Goal: Information Seeking & Learning: Learn about a topic

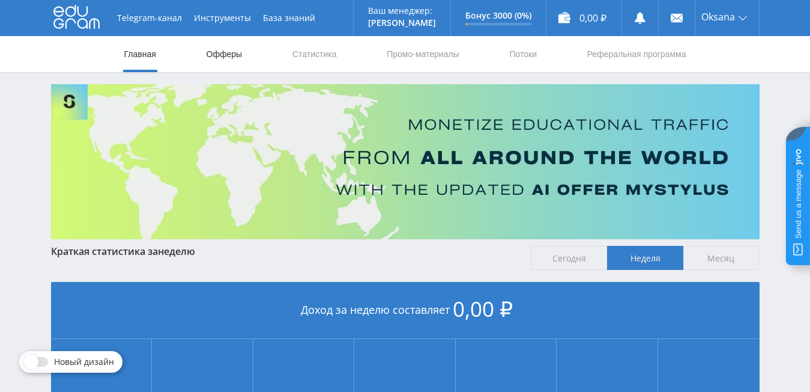
click at [221, 52] on link "Офферы" at bounding box center [224, 54] width 38 height 36
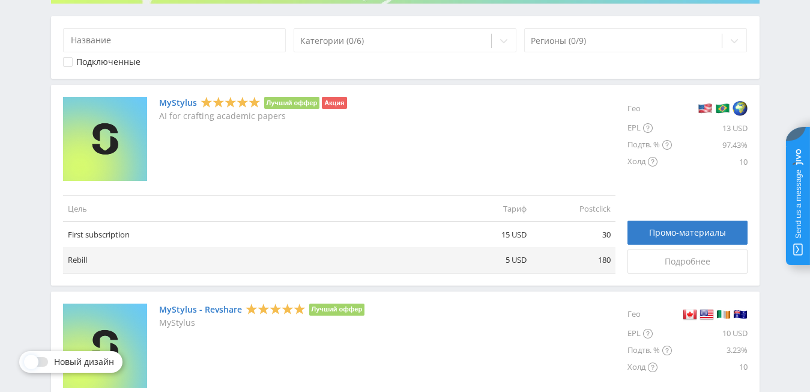
scroll to position [240, 0]
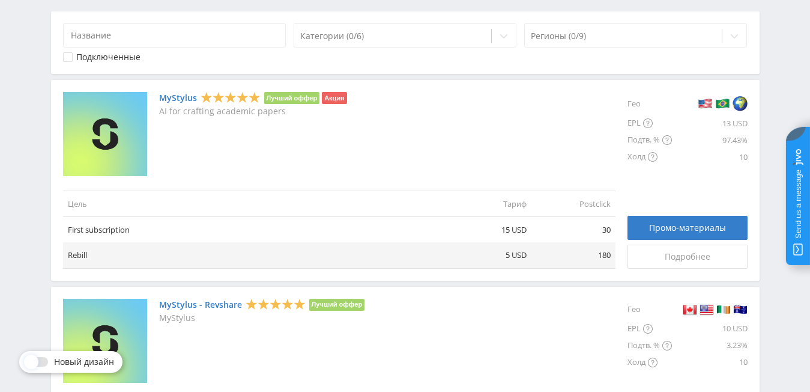
click at [79, 56] on div "Подключенные" at bounding box center [108, 57] width 64 height 10
click at [284, 70] on div "Категории (0/6) Регионы (0/9) Подключенные" at bounding box center [405, 42] width 709 height 62
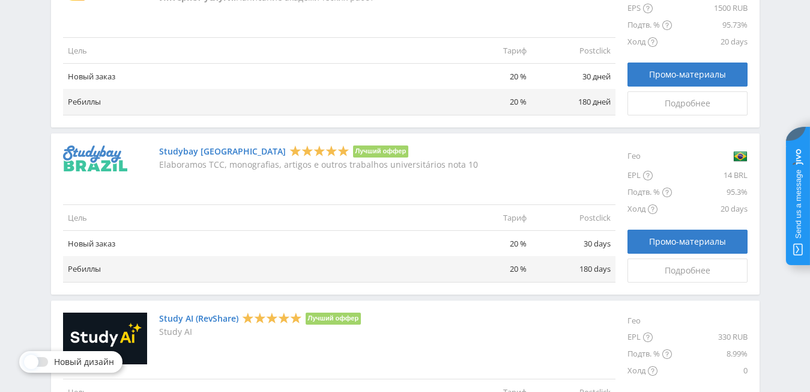
scroll to position [1304, 0]
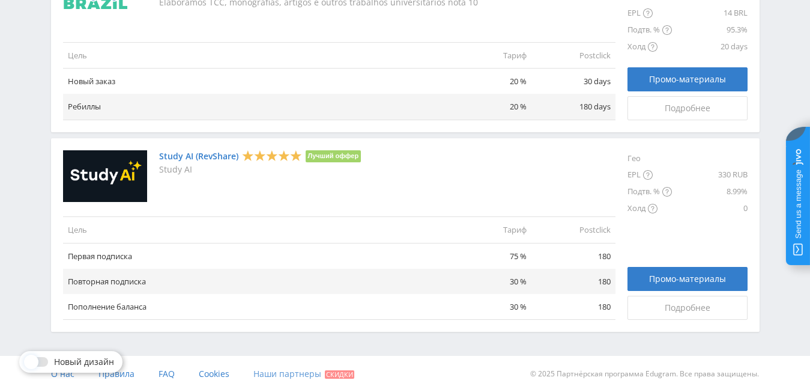
click at [278, 372] on span "Наши партнеры" at bounding box center [288, 373] width 68 height 11
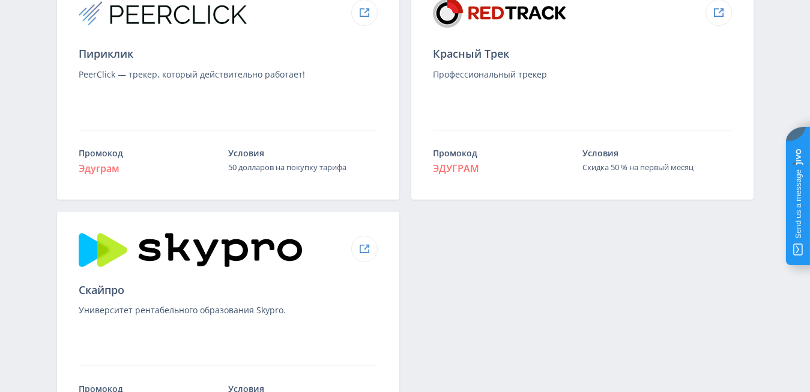
scroll to position [1518, 0]
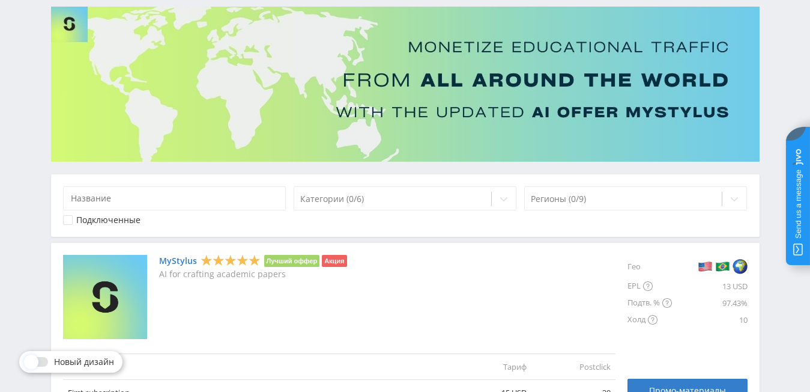
scroll to position [240, 0]
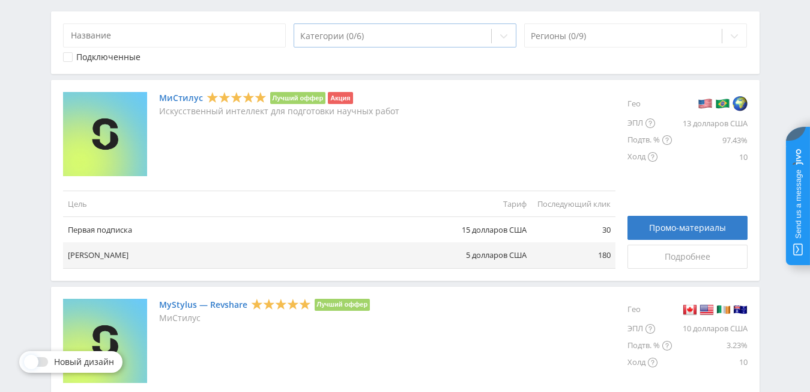
click at [426, 31] on div at bounding box center [393, 36] width 186 height 12
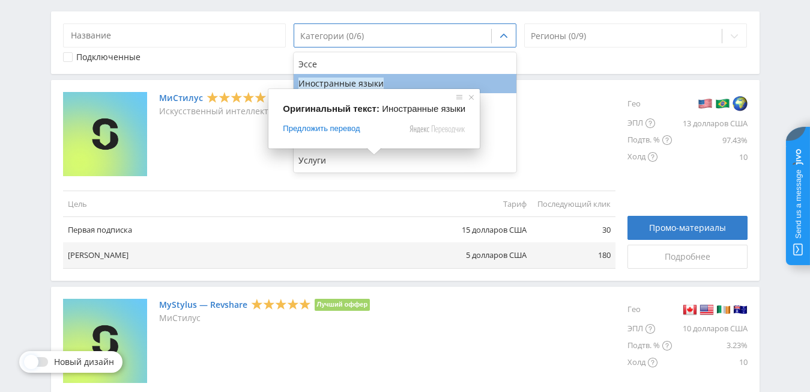
click at [370, 86] on ya-tr-span "Иностранные языки" at bounding box center [341, 82] width 85 height 11
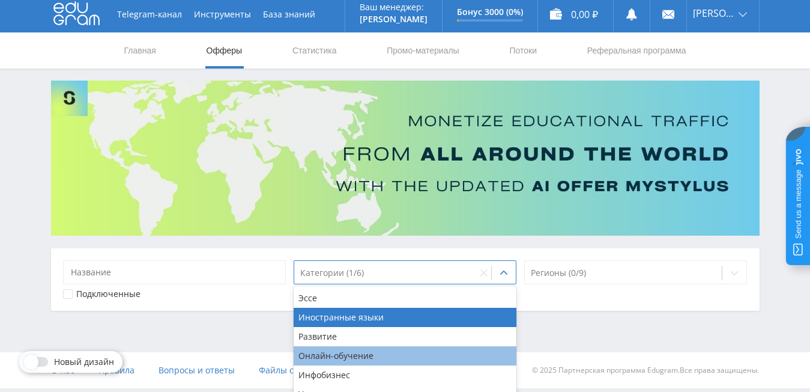
click at [338, 348] on div "Онлайн-обучение" at bounding box center [405, 355] width 223 height 19
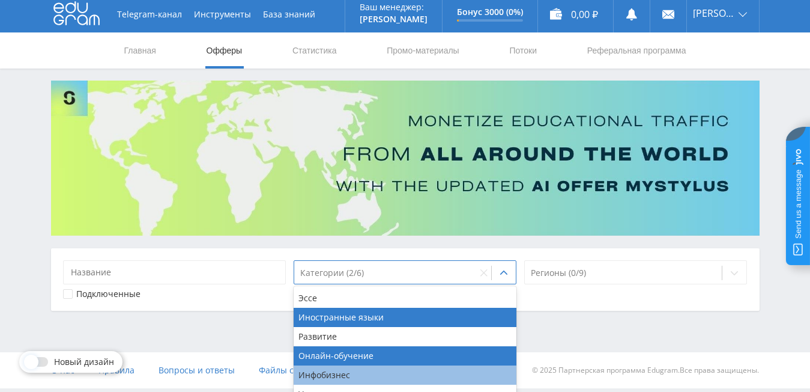
click at [338, 370] on ya-tr-span "Инфобизнес" at bounding box center [325, 374] width 52 height 11
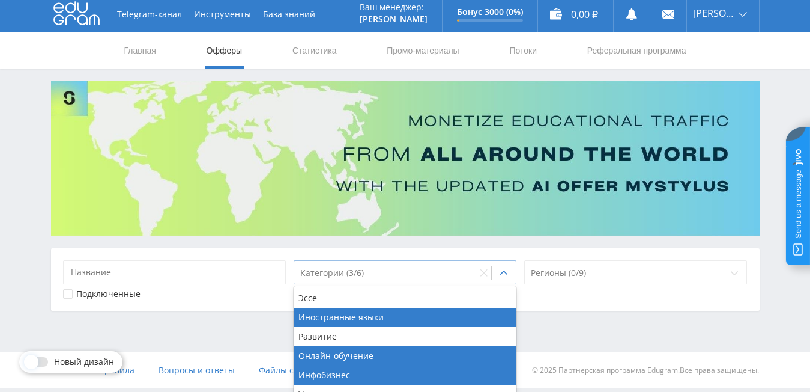
click at [434, 275] on div at bounding box center [385, 273] width 171 height 12
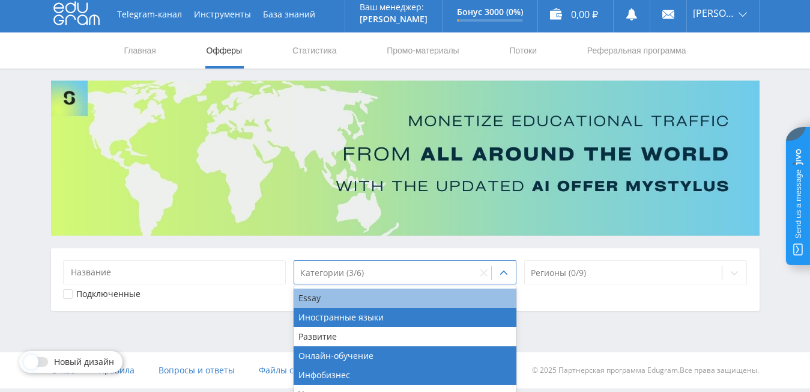
click at [363, 300] on div "Essay" at bounding box center [405, 297] width 223 height 19
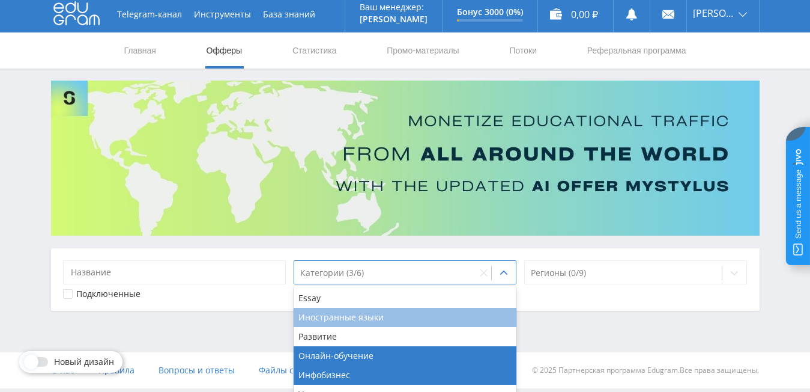
scroll to position [240, 0]
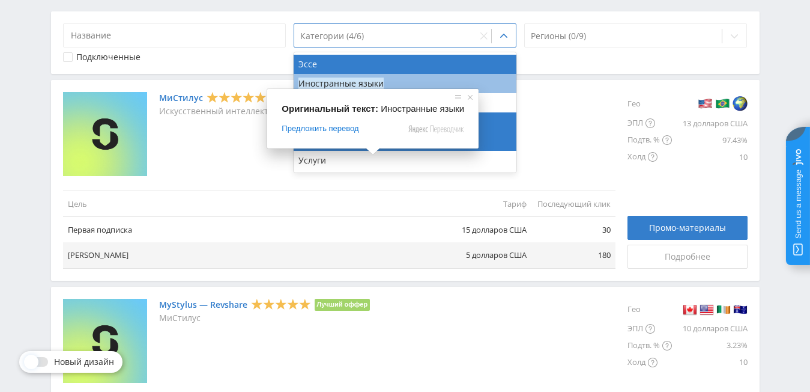
click at [370, 86] on ya-tr-span "Иностранные языки" at bounding box center [341, 82] width 85 height 11
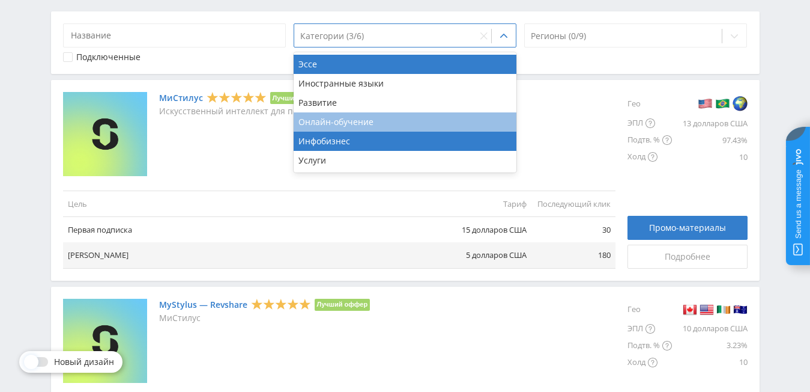
click at [365, 123] on ya-tr-span "Онлайн-обучение" at bounding box center [336, 121] width 75 height 11
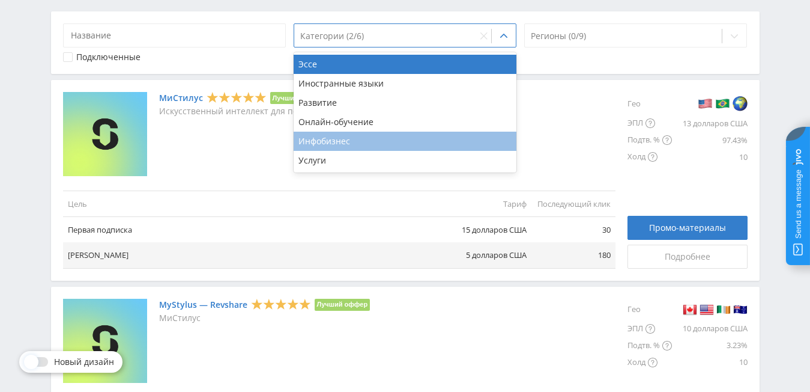
click at [360, 139] on div "Инфобизнес" at bounding box center [405, 141] width 223 height 19
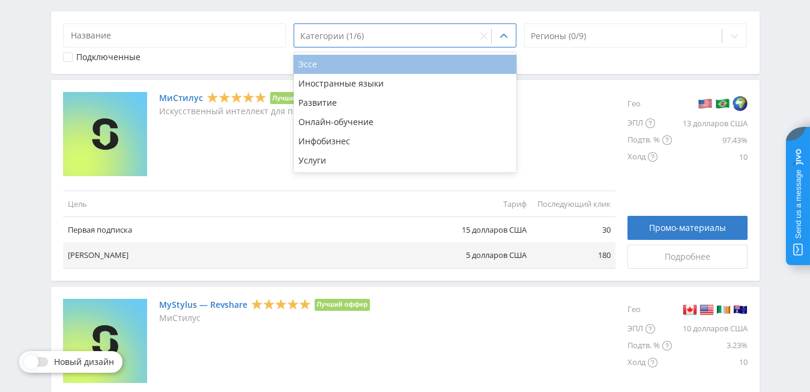
click at [375, 60] on div "Эссе" at bounding box center [405, 64] width 223 height 19
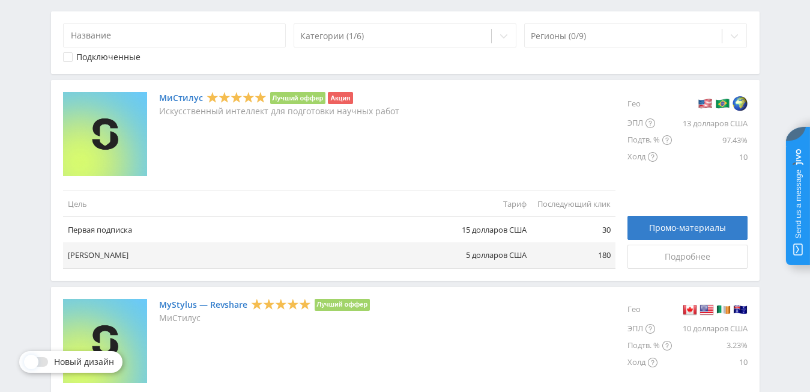
click at [549, 66] on div "Категории (1/6) Регионы (0/9) Подключенные" at bounding box center [405, 42] width 709 height 62
click at [564, 44] on div "Регионы (0/9)" at bounding box center [635, 35] width 223 height 24
click at [697, 37] on div at bounding box center [624, 36] width 186 height 12
click at [689, 37] on div at bounding box center [624, 36] width 186 height 12
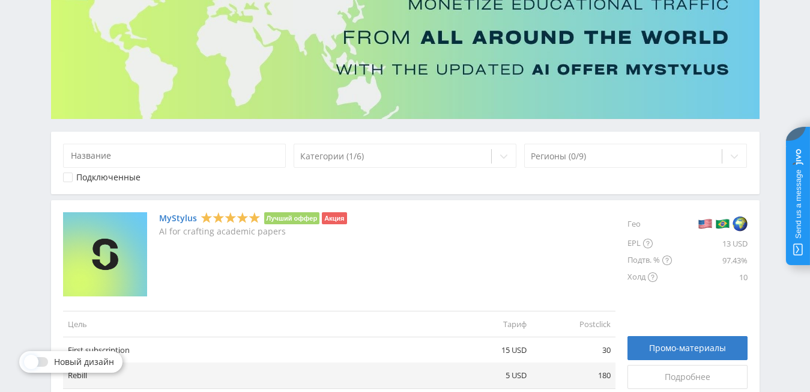
scroll to position [0, 0]
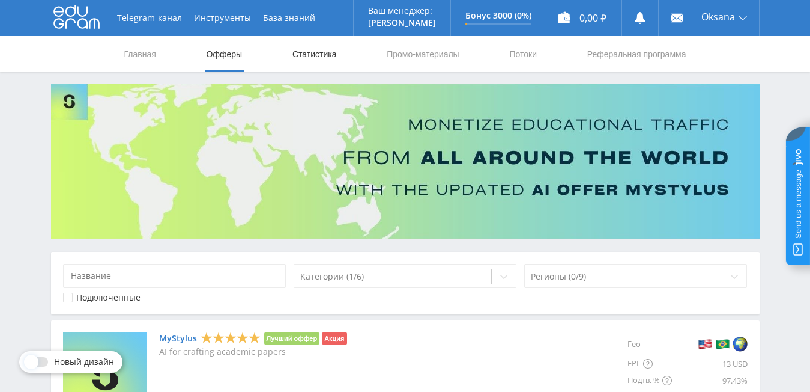
click at [320, 59] on link "Статистика" at bounding box center [314, 54] width 47 height 36
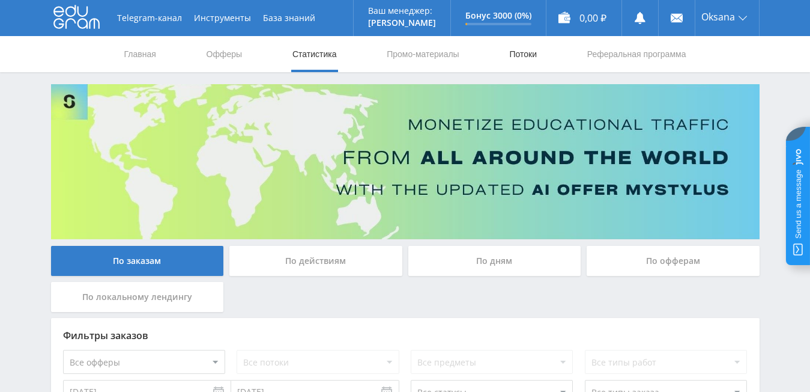
click at [518, 53] on ya-tr-span "Потоки" at bounding box center [523, 54] width 28 height 10
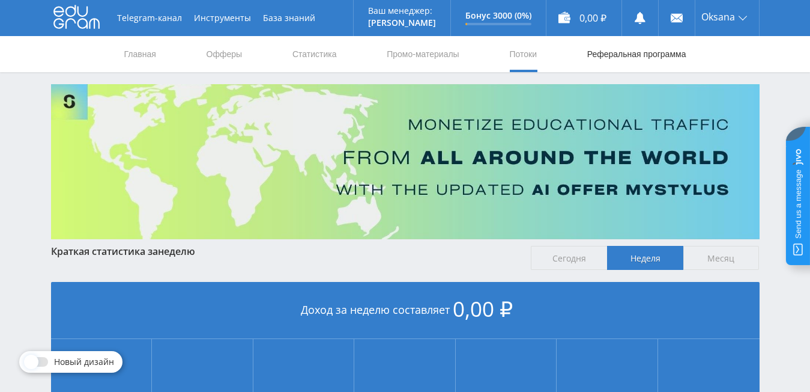
click at [605, 55] on ya-tr-span "Реферальная программа" at bounding box center [637, 54] width 99 height 10
click at [286, 16] on ya-tr-span "База знаний" at bounding box center [289, 18] width 52 height 10
click at [215, 16] on ya-tr-span "Инструменты" at bounding box center [222, 18] width 57 height 10
click at [72, 59] on div "Главная Офферы Статистика Промо-материалы Потоки Реферальная программа" at bounding box center [405, 54] width 810 height 36
click at [141, 58] on ya-tr-span "Главная" at bounding box center [140, 54] width 32 height 10
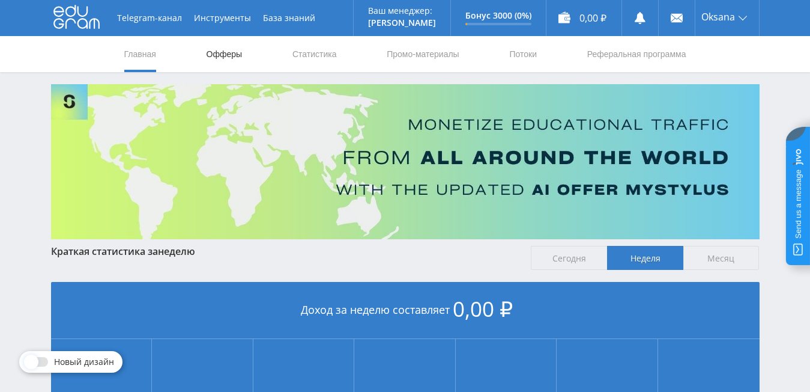
click at [231, 56] on ya-tr-span "Офферы" at bounding box center [225, 54] width 36 height 10
click at [222, 50] on ya-tr-span "Офферы" at bounding box center [225, 54] width 36 height 10
click at [225, 50] on ya-tr-span "Офферы" at bounding box center [225, 54] width 36 height 10
click at [135, 51] on ya-tr-span "Главная" at bounding box center [140, 54] width 32 height 10
click at [339, 54] on nav "Главная Офферы Статистика Промо-материалы Потоки Реферальная программа" at bounding box center [405, 54] width 565 height 36
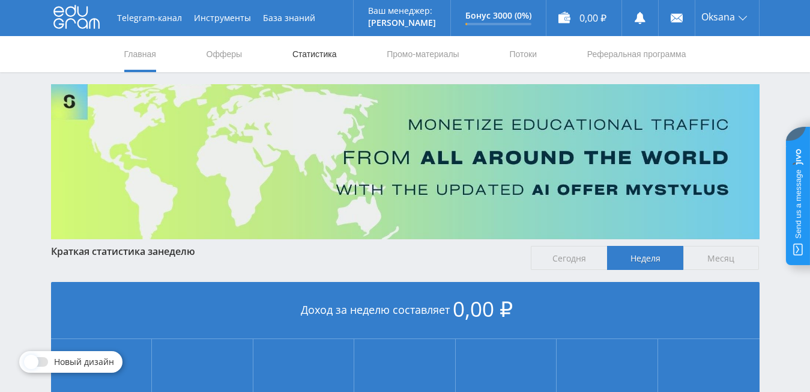
click at [303, 53] on ya-tr-span "Статистика" at bounding box center [315, 54] width 44 height 10
click at [221, 51] on ya-tr-span "Офферы" at bounding box center [225, 54] width 36 height 10
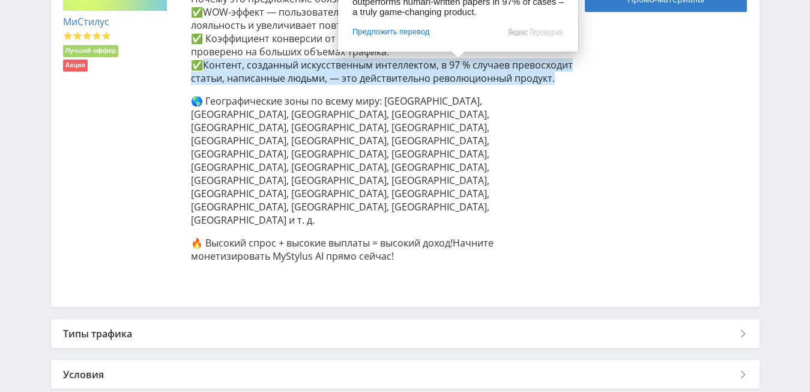
scroll to position [377, 0]
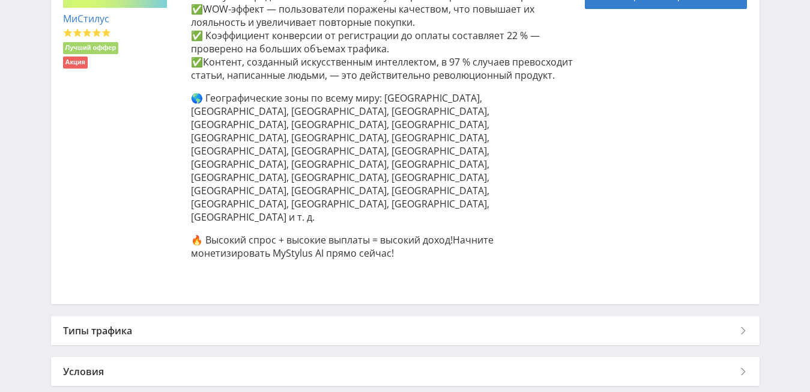
click at [195, 316] on div "Типы трафика" at bounding box center [405, 330] width 709 height 29
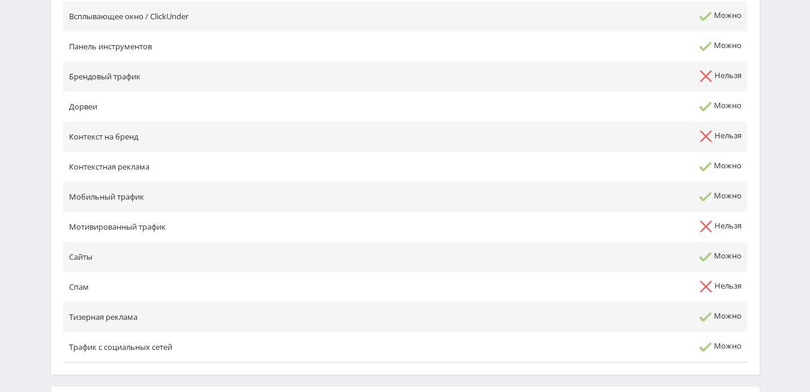
scroll to position [784, 0]
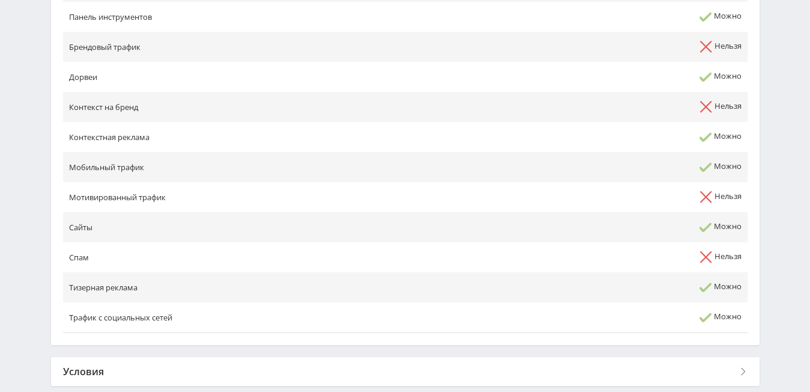
click at [256, 357] on div "Условия" at bounding box center [405, 371] width 709 height 29
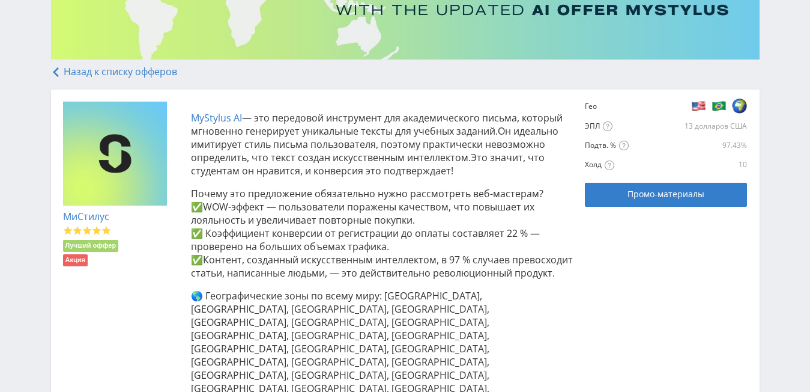
scroll to position [102, 0]
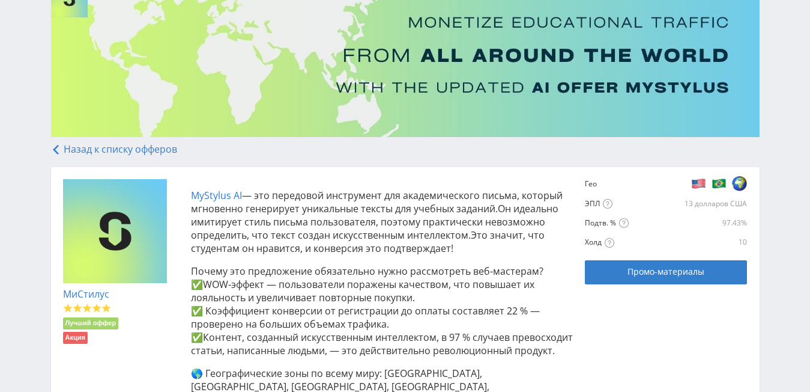
click at [709, 186] on div at bounding box center [686, 183] width 121 height 17
drag, startPoint x: 685, startPoint y: 181, endPoint x: 677, endPoint y: 169, distance: 15.2
click at [685, 181] on div at bounding box center [686, 183] width 121 height 17
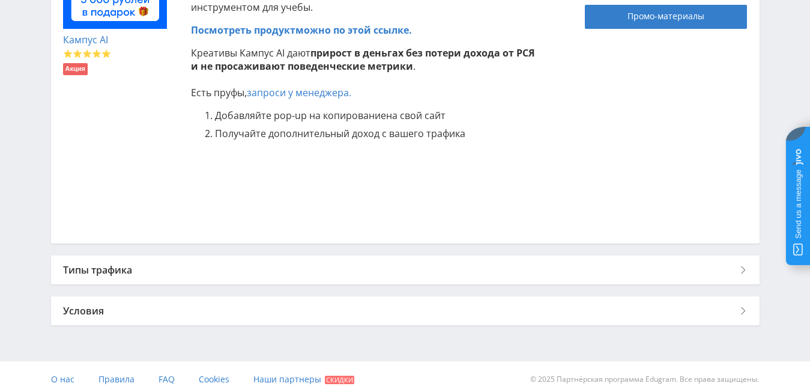
scroll to position [362, 0]
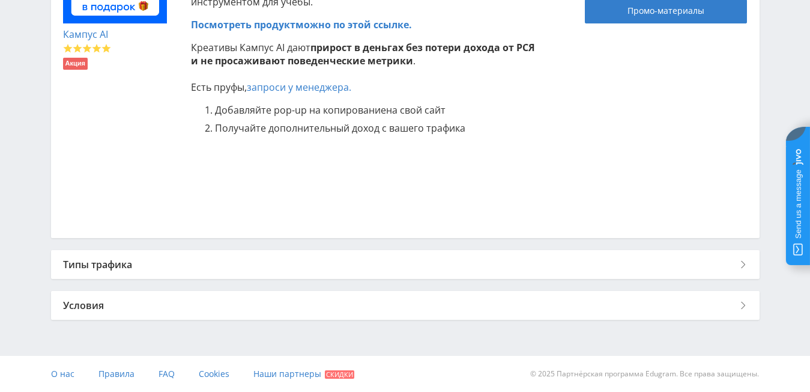
click at [728, 261] on div "Типы трафика" at bounding box center [405, 264] width 709 height 29
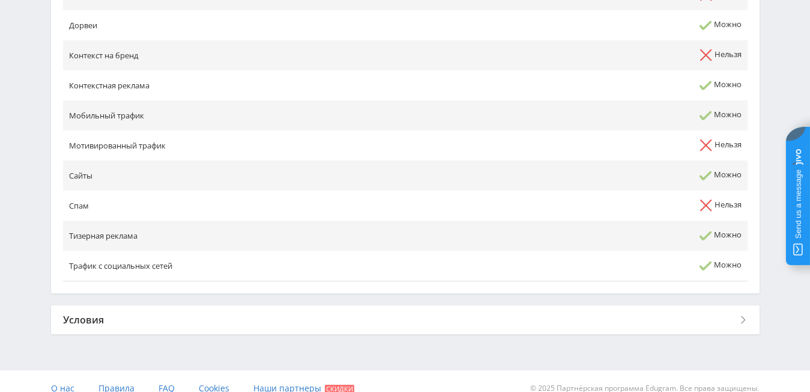
scroll to position [768, 0]
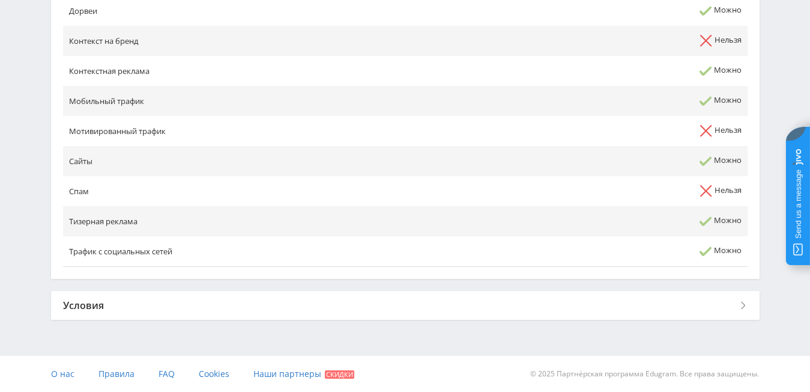
click at [201, 306] on div "Условия" at bounding box center [405, 305] width 709 height 29
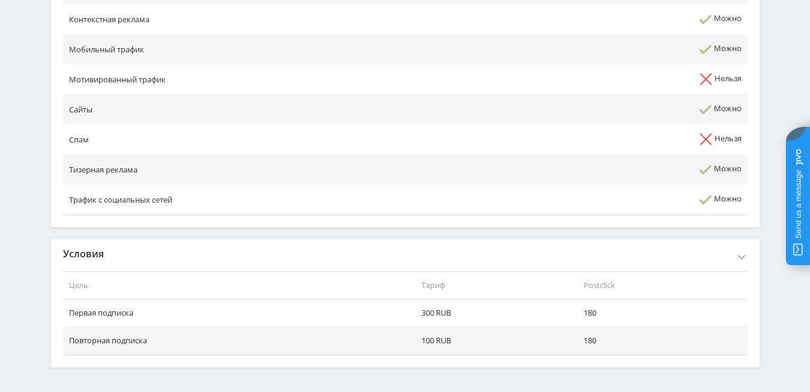
scroll to position [867, 0]
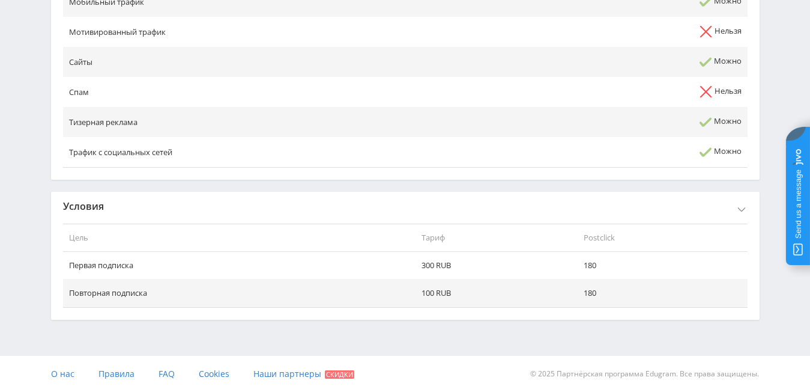
click at [211, 200] on div "Условия" at bounding box center [405, 206] width 709 height 29
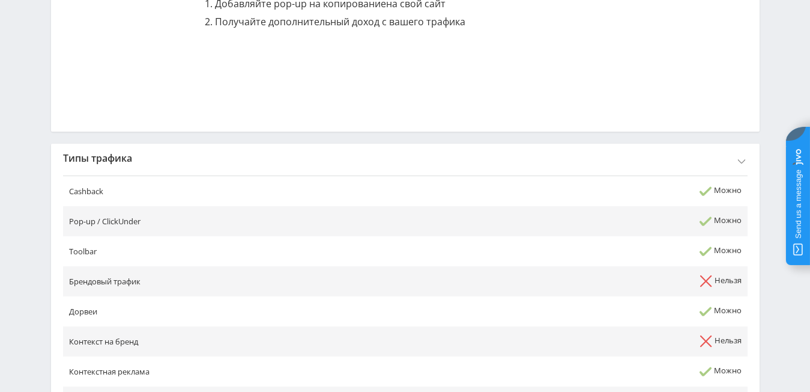
click at [187, 148] on div "Типы трафика" at bounding box center [405, 158] width 709 height 29
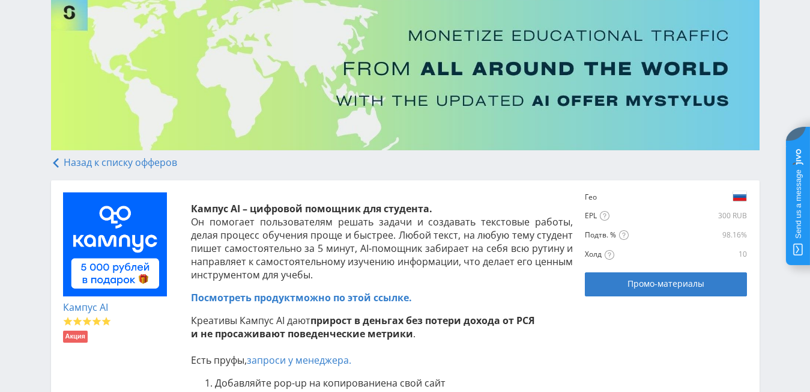
scroll to position [209, 0]
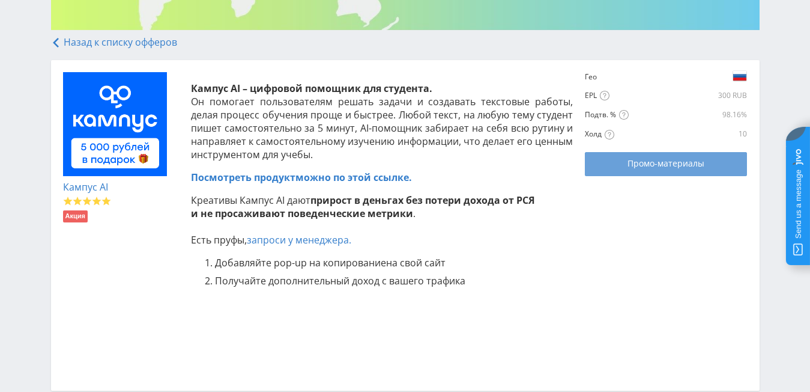
click at [645, 157] on link "Промо-материалы" at bounding box center [666, 164] width 162 height 24
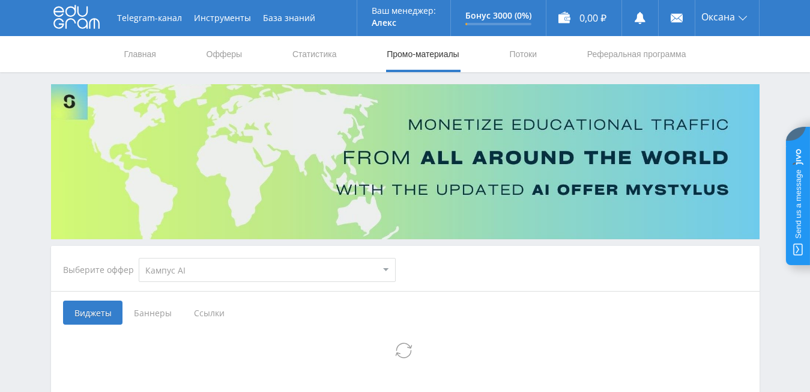
select select "340"
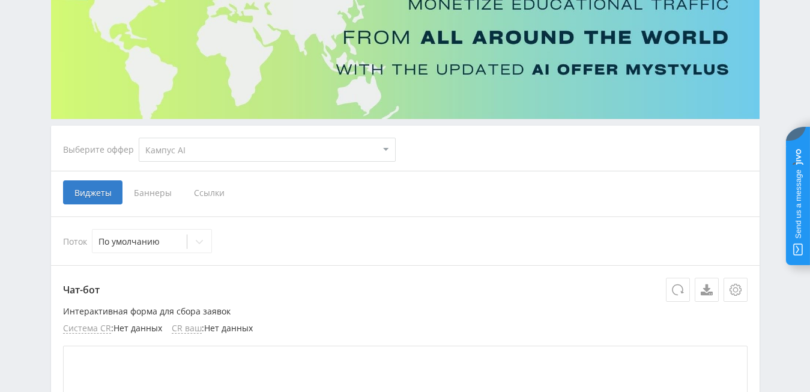
scroll to position [180, 0]
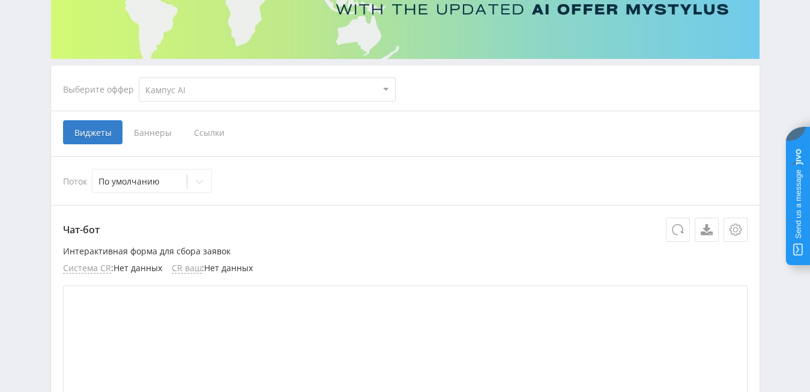
drag, startPoint x: 139, startPoint y: 132, endPoint x: 258, endPoint y: 132, distance: 119.5
click at [139, 132] on ya-tr-span "Баннеры" at bounding box center [153, 132] width 38 height 11
click at [0, 0] on input "Баннеры" at bounding box center [0, 0] width 0 height 0
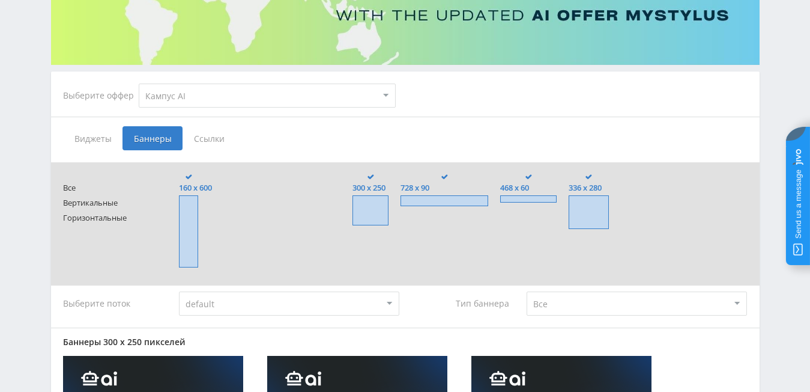
scroll to position [180, 0]
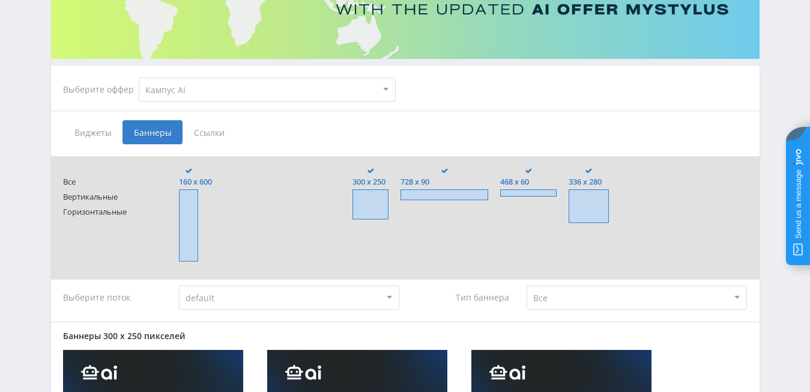
click at [204, 131] on ya-tr-span "Ссылки" at bounding box center [209, 132] width 31 height 11
click at [0, 0] on input "Ссылки" at bounding box center [0, 0] width 0 height 0
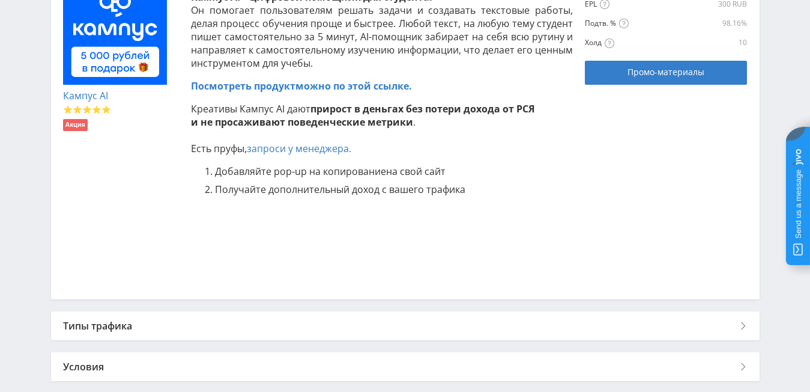
scroll to position [180, 0]
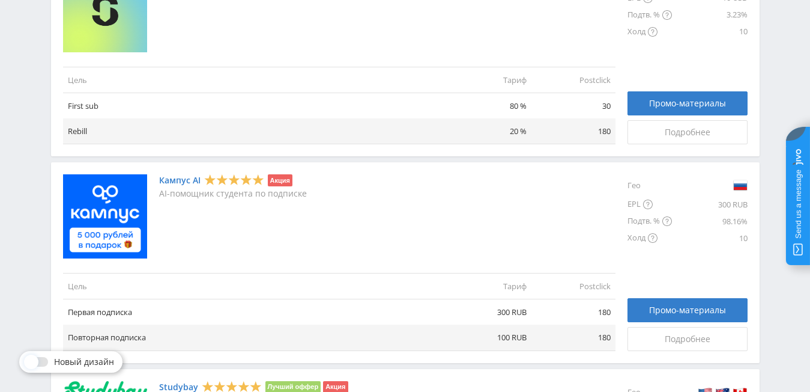
scroll to position [570, 0]
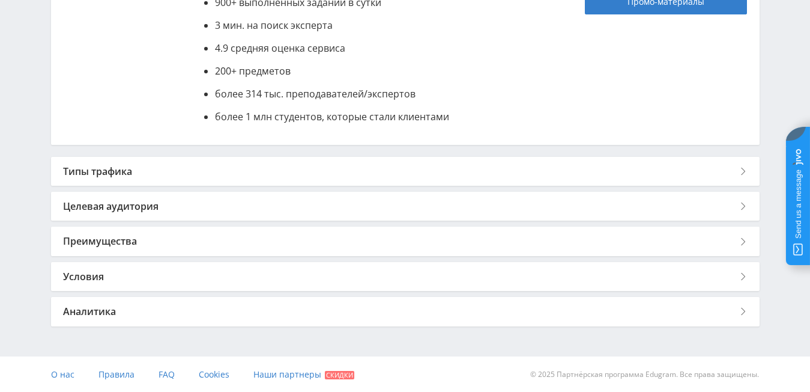
scroll to position [371, 0]
click at [142, 207] on div "Целевая аудитория" at bounding box center [405, 205] width 709 height 29
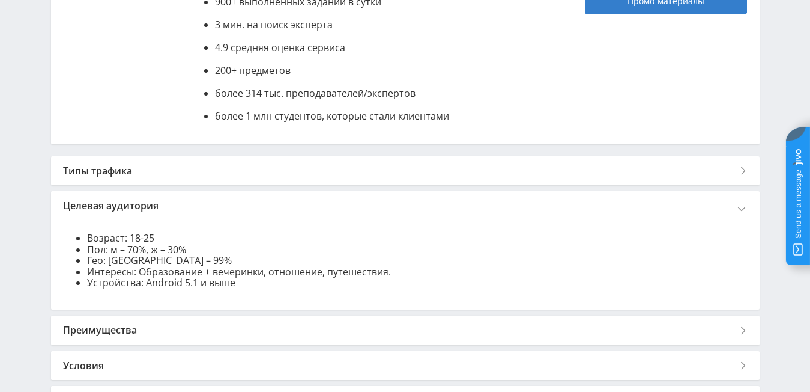
click at [142, 207] on div "Целевая аудитория" at bounding box center [405, 205] width 709 height 29
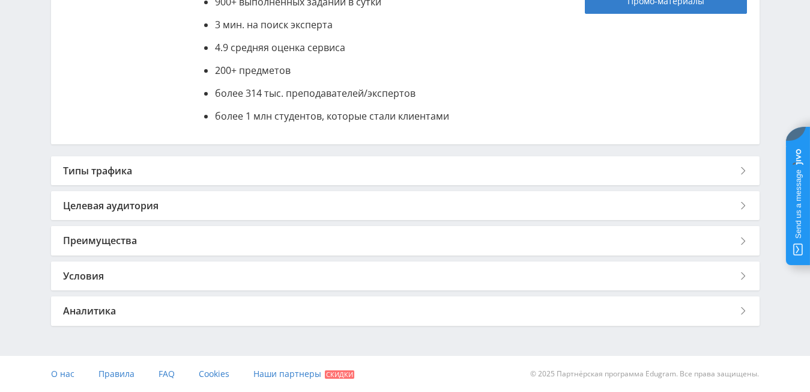
click at [130, 169] on div "Типы трафика" at bounding box center [405, 170] width 709 height 29
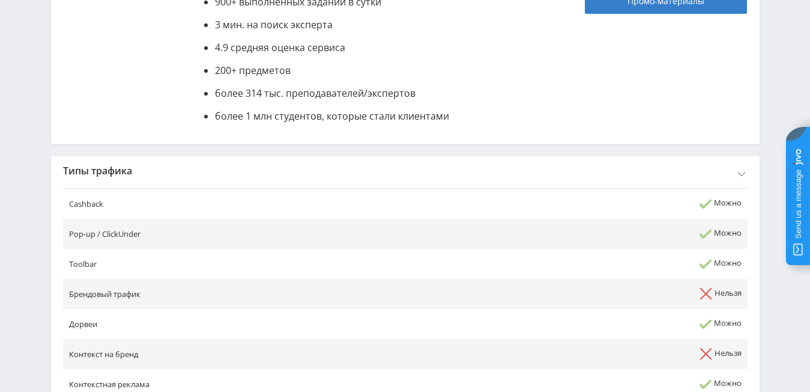
click at [130, 169] on div "Типы трафика" at bounding box center [405, 170] width 709 height 29
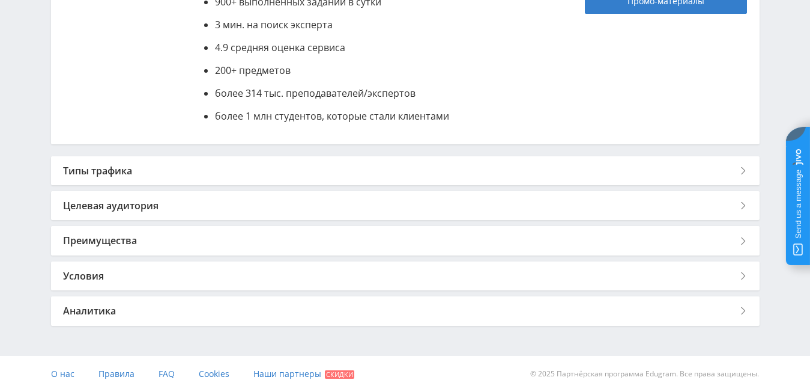
click at [100, 276] on div "Условия" at bounding box center [405, 275] width 709 height 29
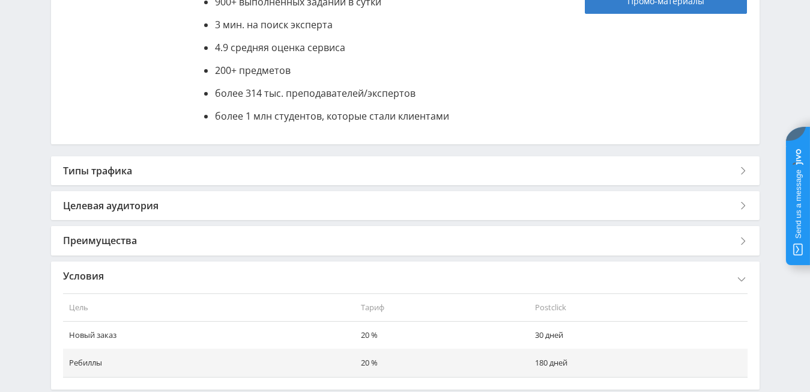
click at [100, 276] on div "Условия" at bounding box center [405, 275] width 709 height 29
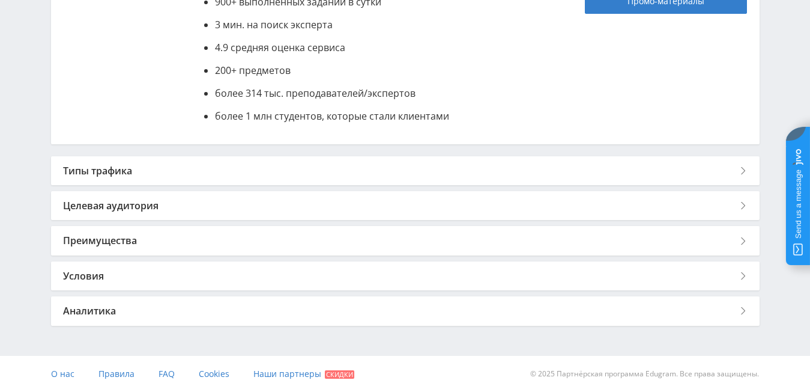
click at [113, 249] on div "Преимущества" at bounding box center [405, 240] width 709 height 29
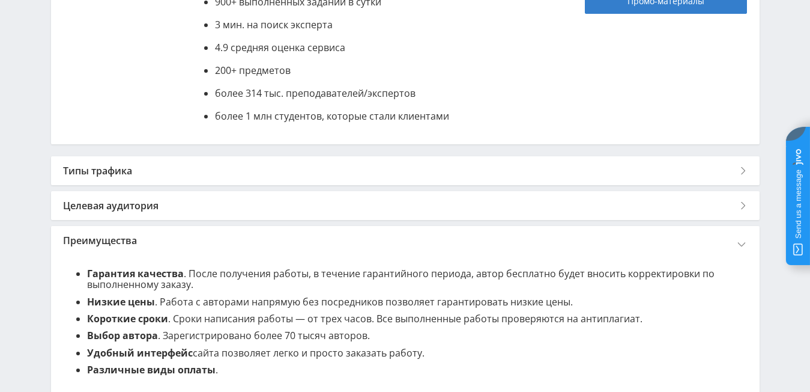
click at [116, 246] on div "Преимущества" at bounding box center [405, 240] width 709 height 29
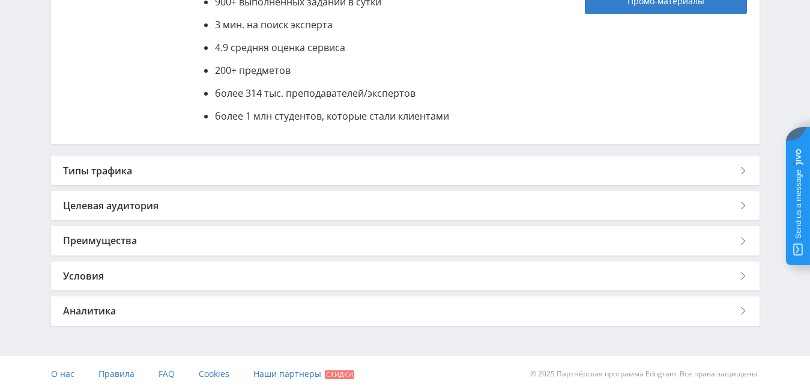
click at [99, 311] on div "Аналитика" at bounding box center [405, 310] width 709 height 29
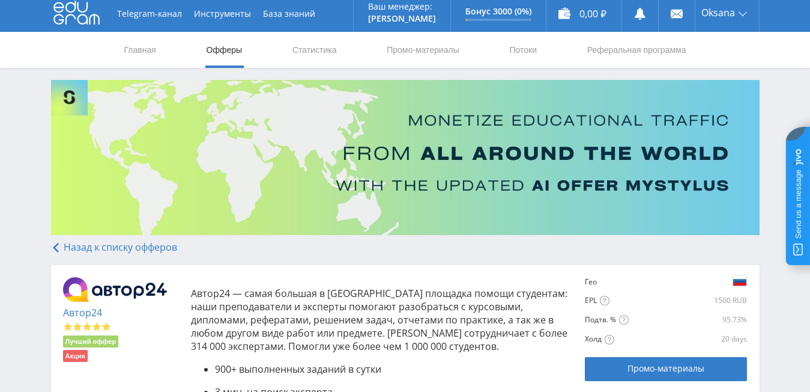
scroll to position [0, 0]
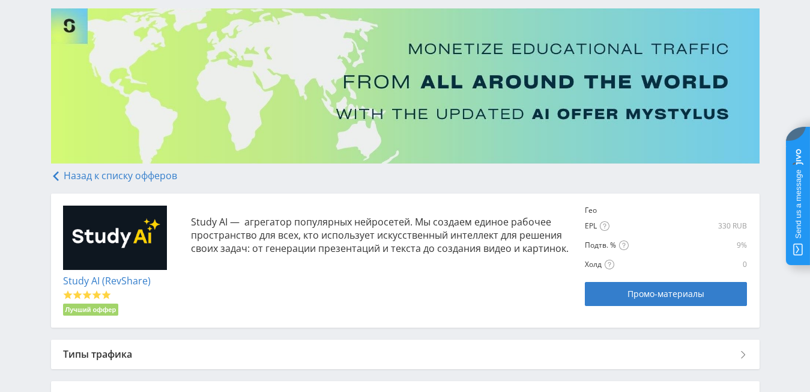
scroll to position [166, 0]
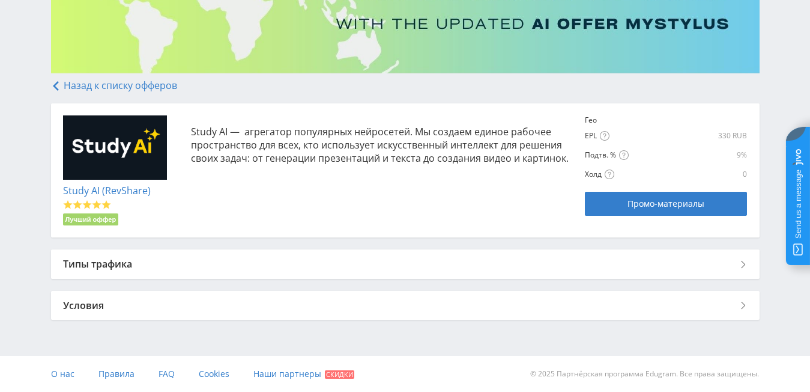
click at [317, 308] on div "Условия" at bounding box center [405, 305] width 709 height 29
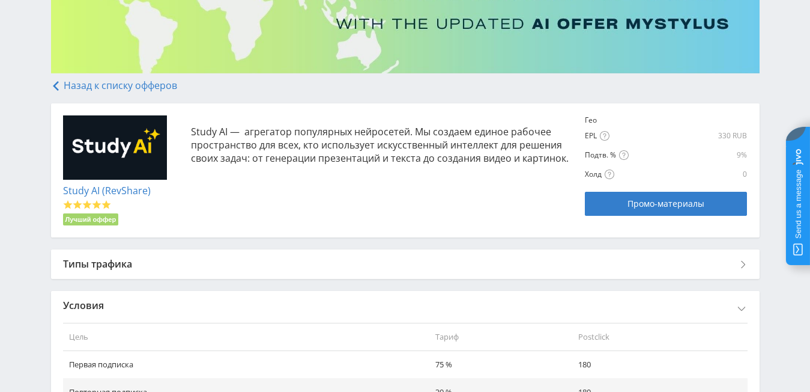
click at [299, 266] on div "Типы трафика" at bounding box center [405, 263] width 709 height 29
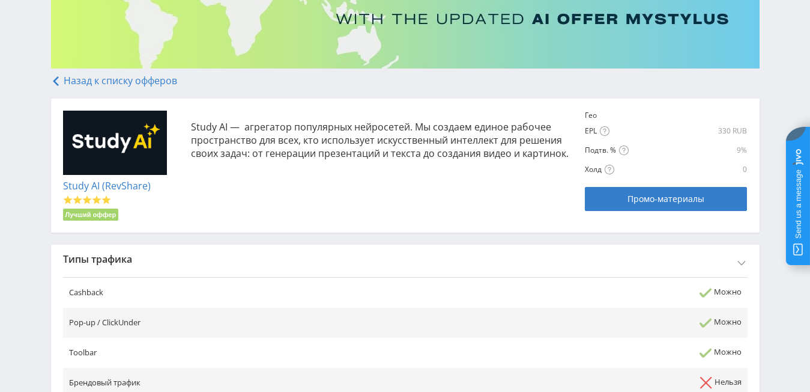
scroll to position [38, 0]
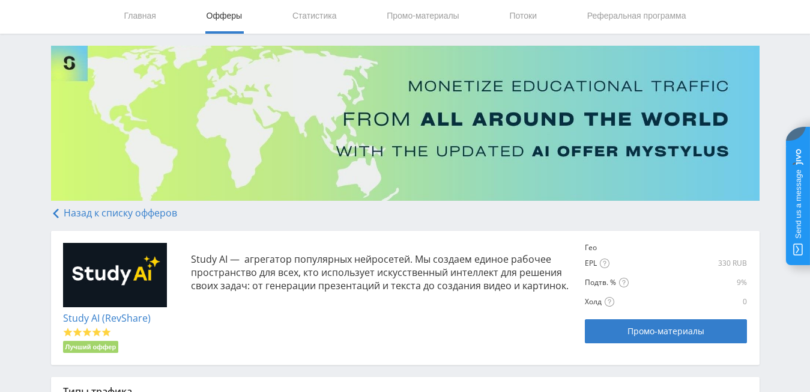
drag, startPoint x: 708, startPoint y: 245, endPoint x: 774, endPoint y: 242, distance: 65.6
